Goal: Task Accomplishment & Management: Manage account settings

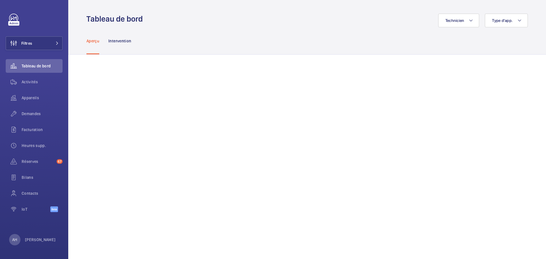
scroll to position [501, 0]
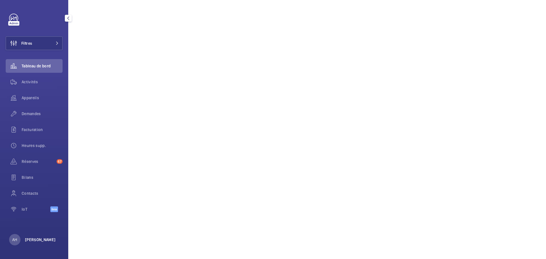
click at [29, 239] on p "[PERSON_NAME]" at bounding box center [40, 240] width 31 height 6
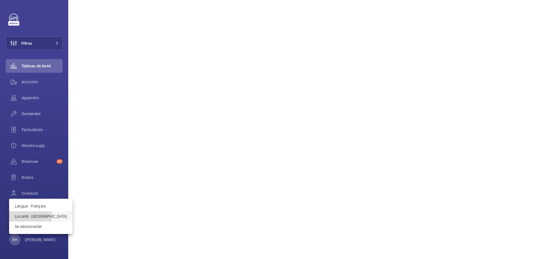
click at [25, 215] on p "Localité : France" at bounding box center [41, 216] width 52 height 6
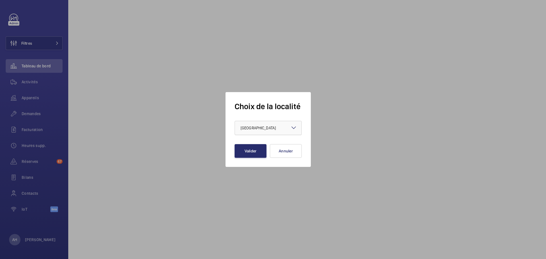
click at [279, 128] on div at bounding box center [268, 128] width 66 height 14
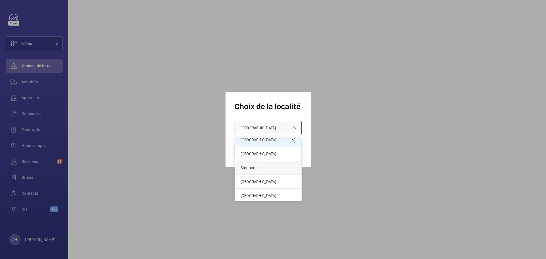
scroll to position [7, 0]
click at [258, 166] on span "Singapour" at bounding box center [267, 166] width 55 height 6
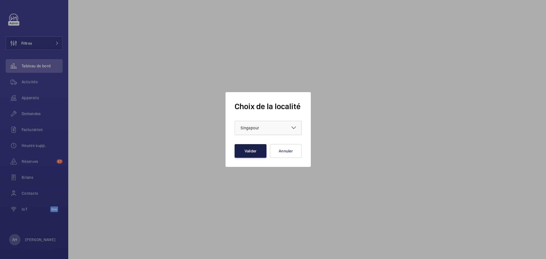
click at [253, 151] on button "Valider" at bounding box center [250, 151] width 32 height 14
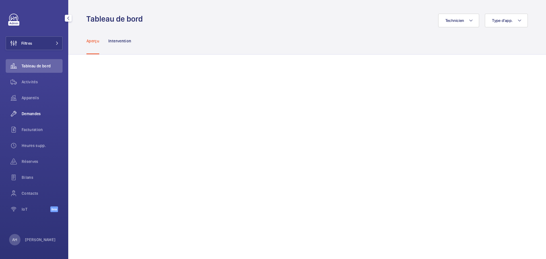
click at [29, 117] on div "Demandes" at bounding box center [34, 114] width 57 height 14
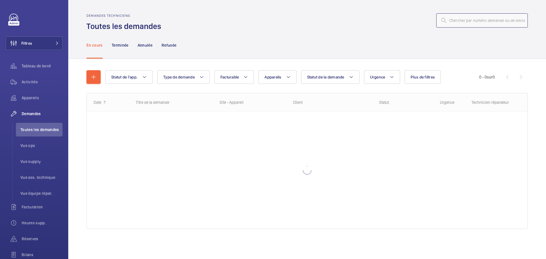
click at [455, 24] on input "text" at bounding box center [481, 20] width 91 height 14
